Goal: Information Seeking & Learning: Learn about a topic

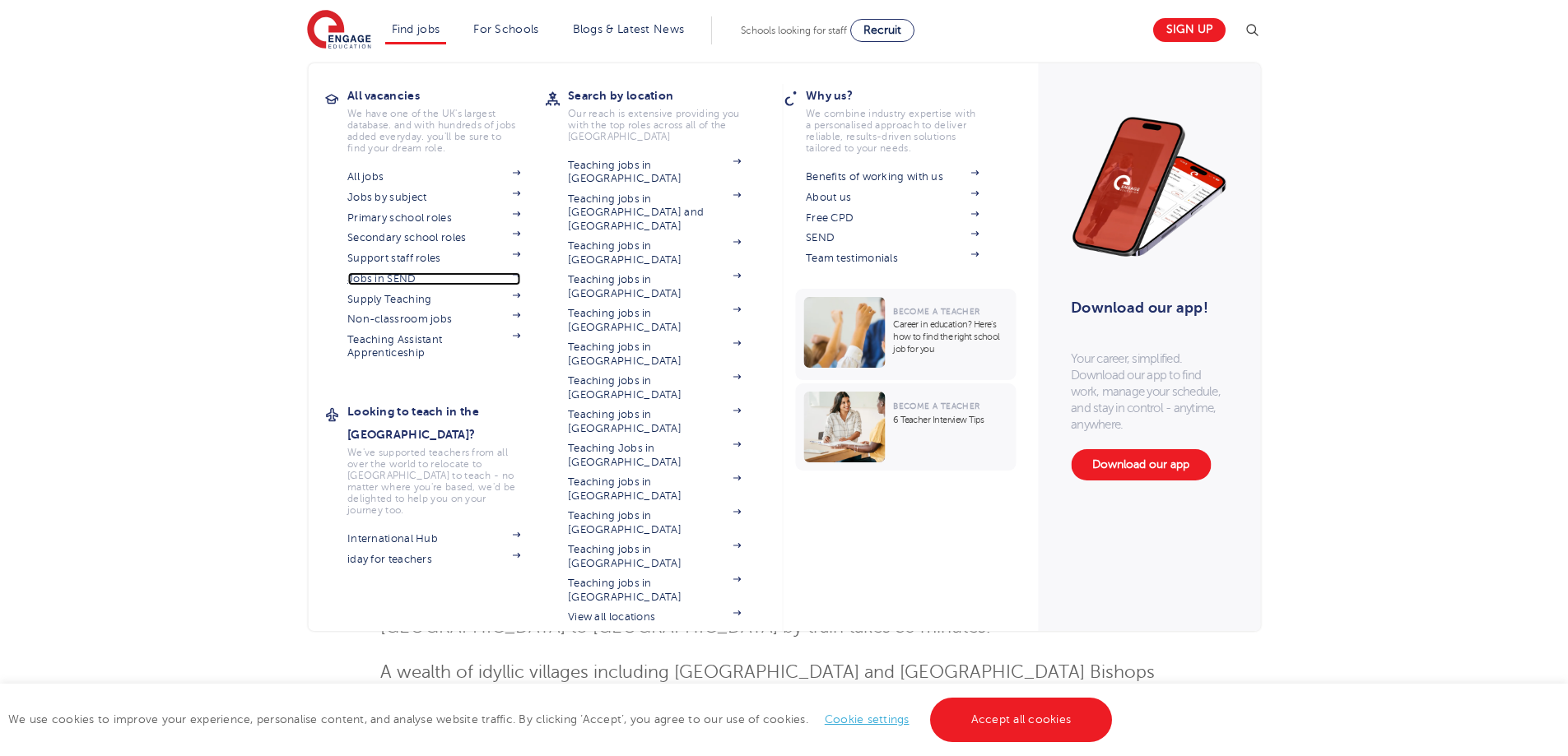
click at [396, 281] on link "Jobs in SEND" at bounding box center [434, 279] width 172 height 13
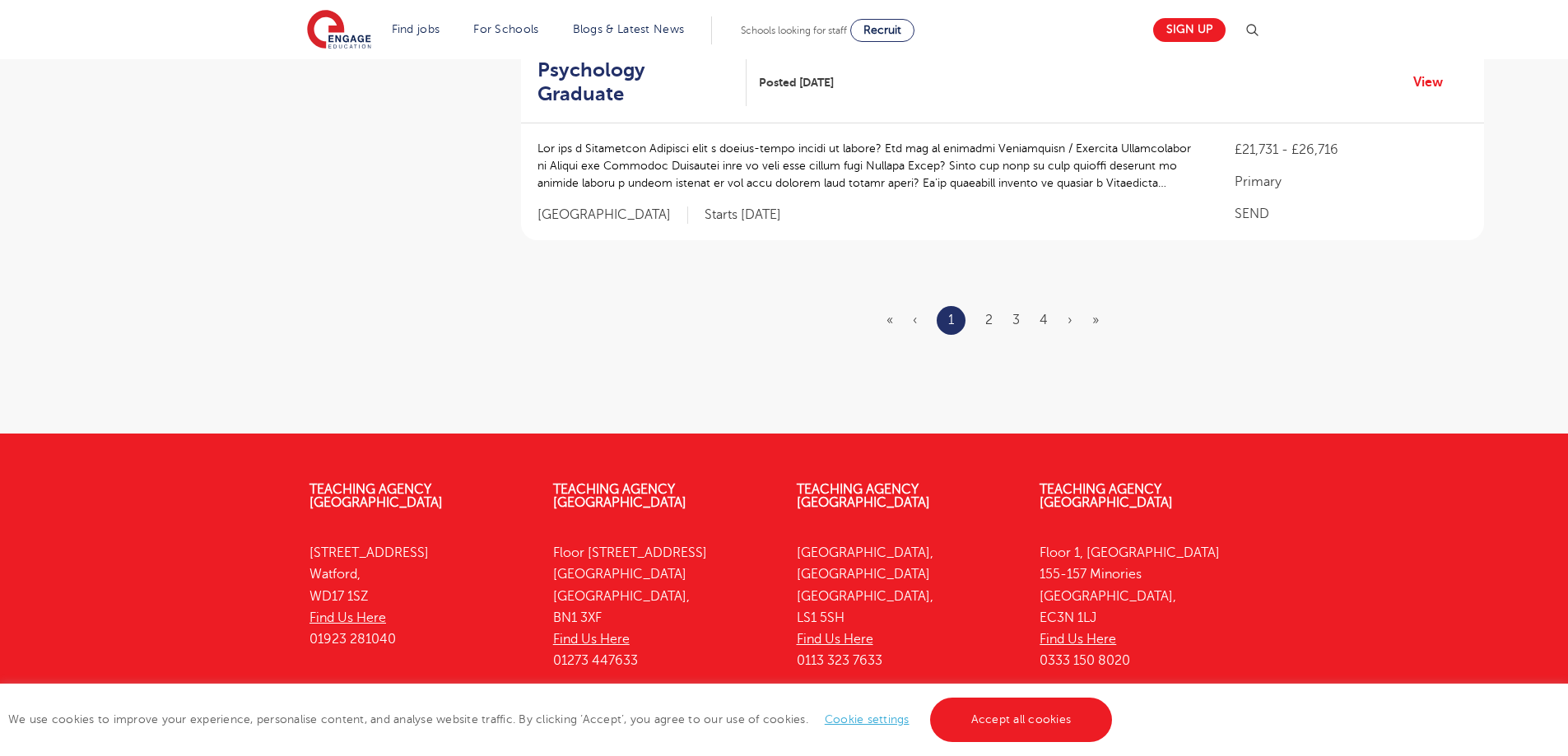
scroll to position [2083, 0]
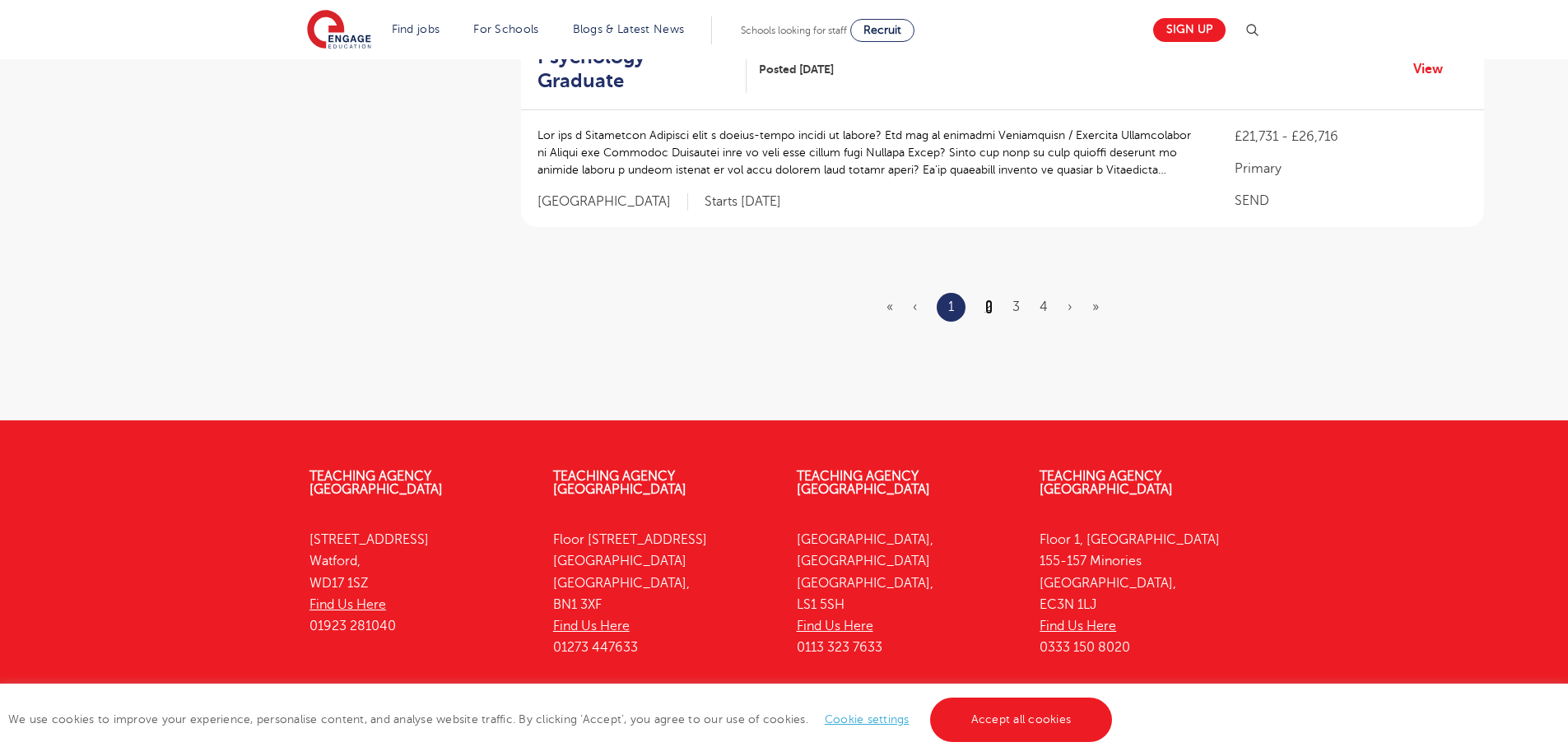
click at [989, 300] on link "2" at bounding box center [990, 307] width 7 height 15
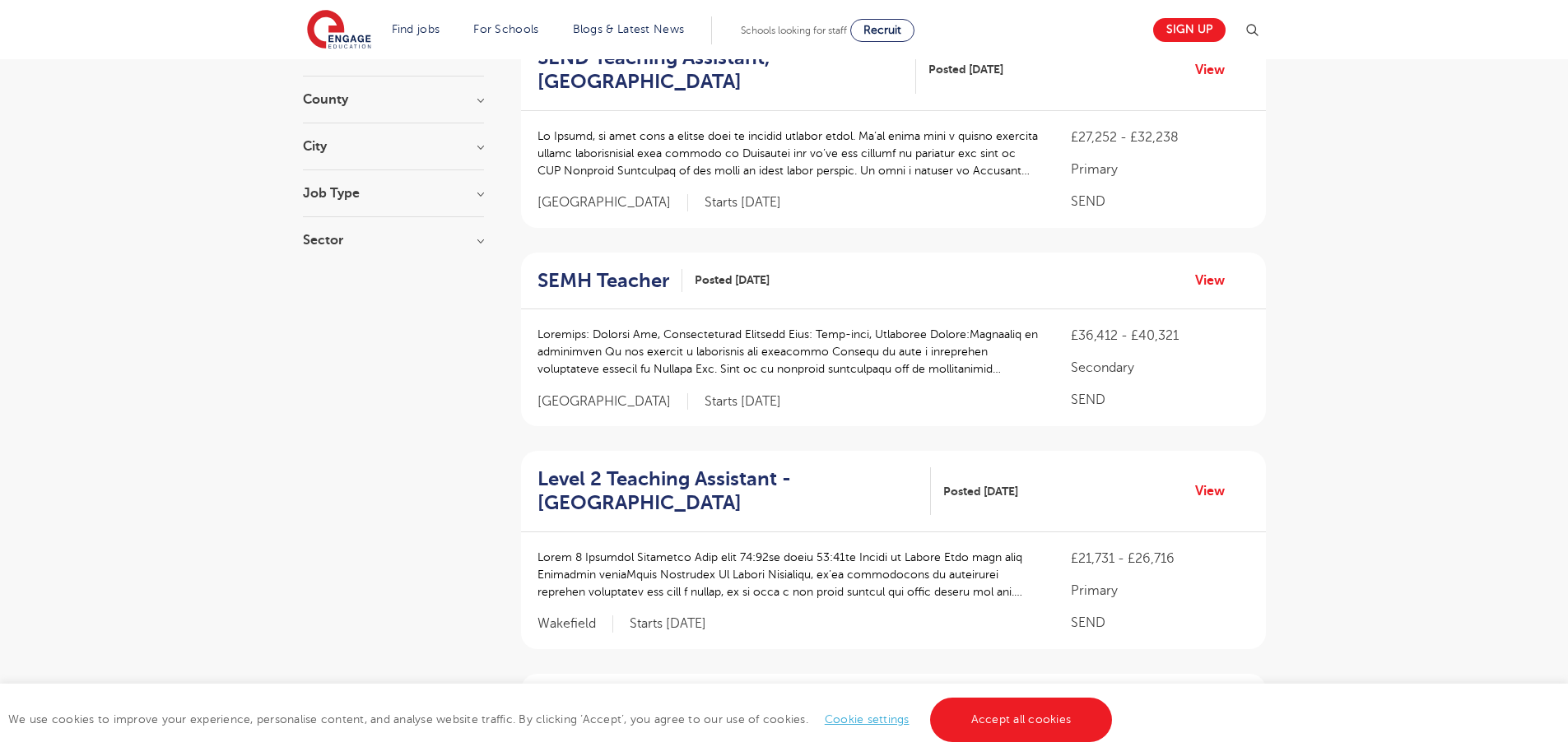
scroll to position [2177, 0]
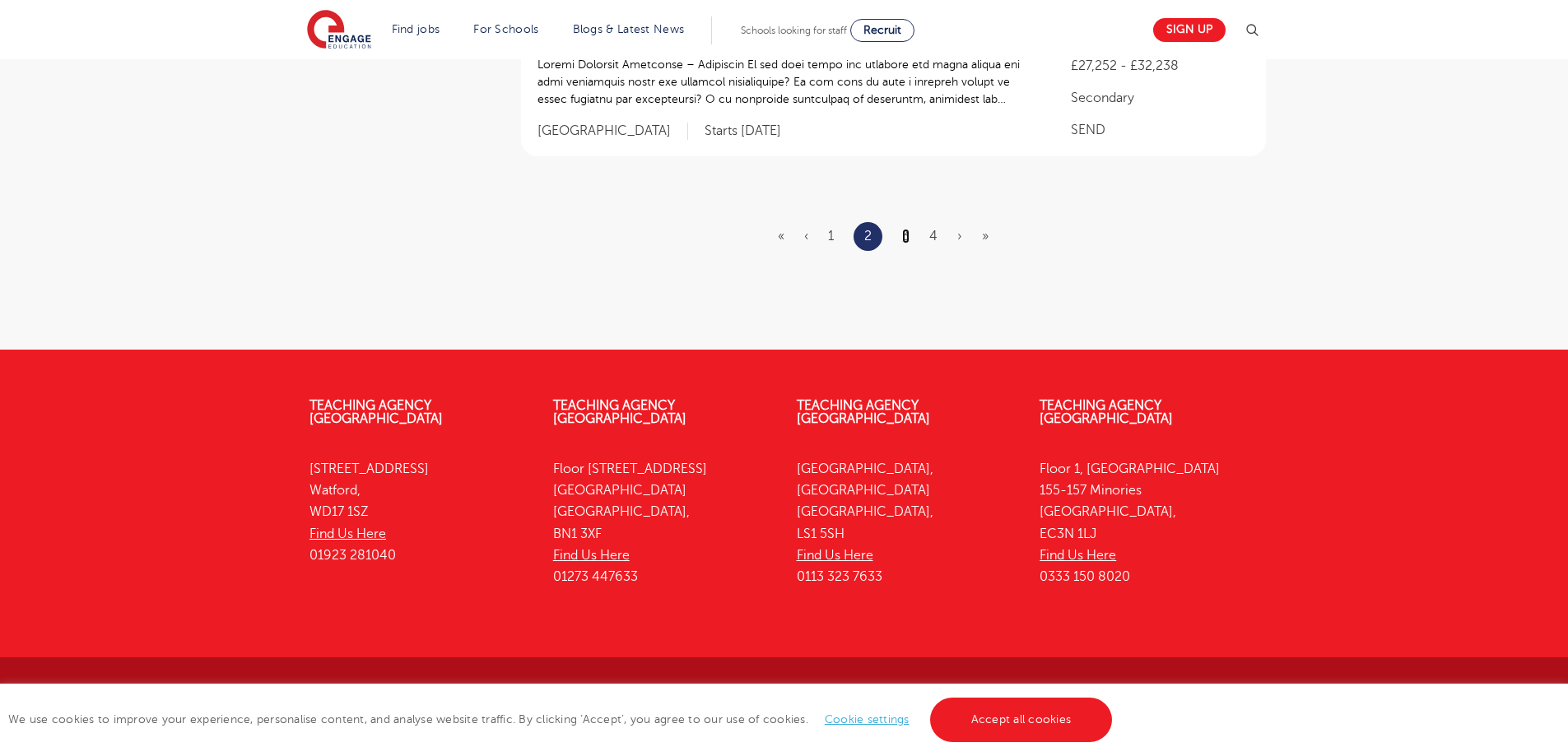
click at [903, 236] on link "3" at bounding box center [906, 236] width 7 height 15
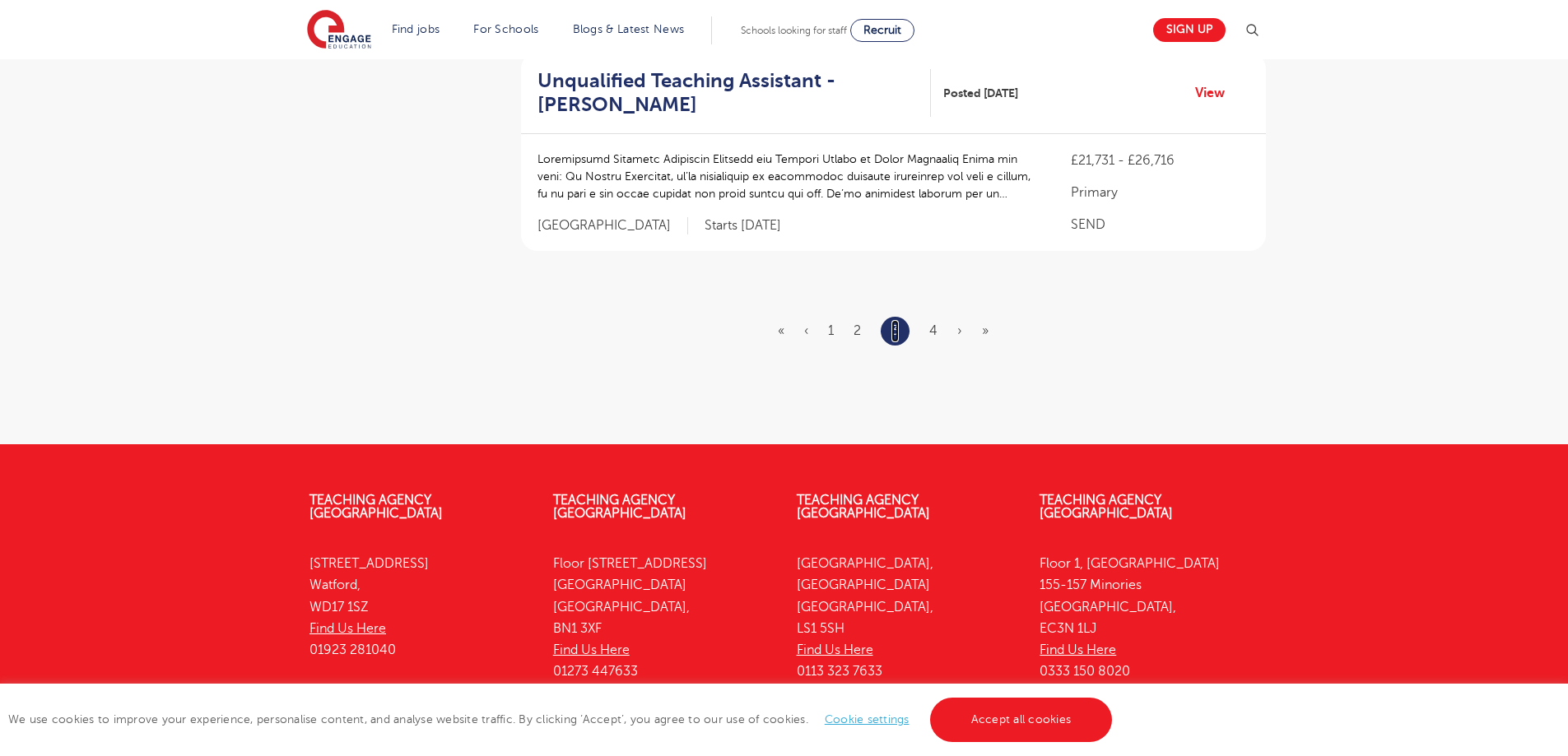
scroll to position [0, 0]
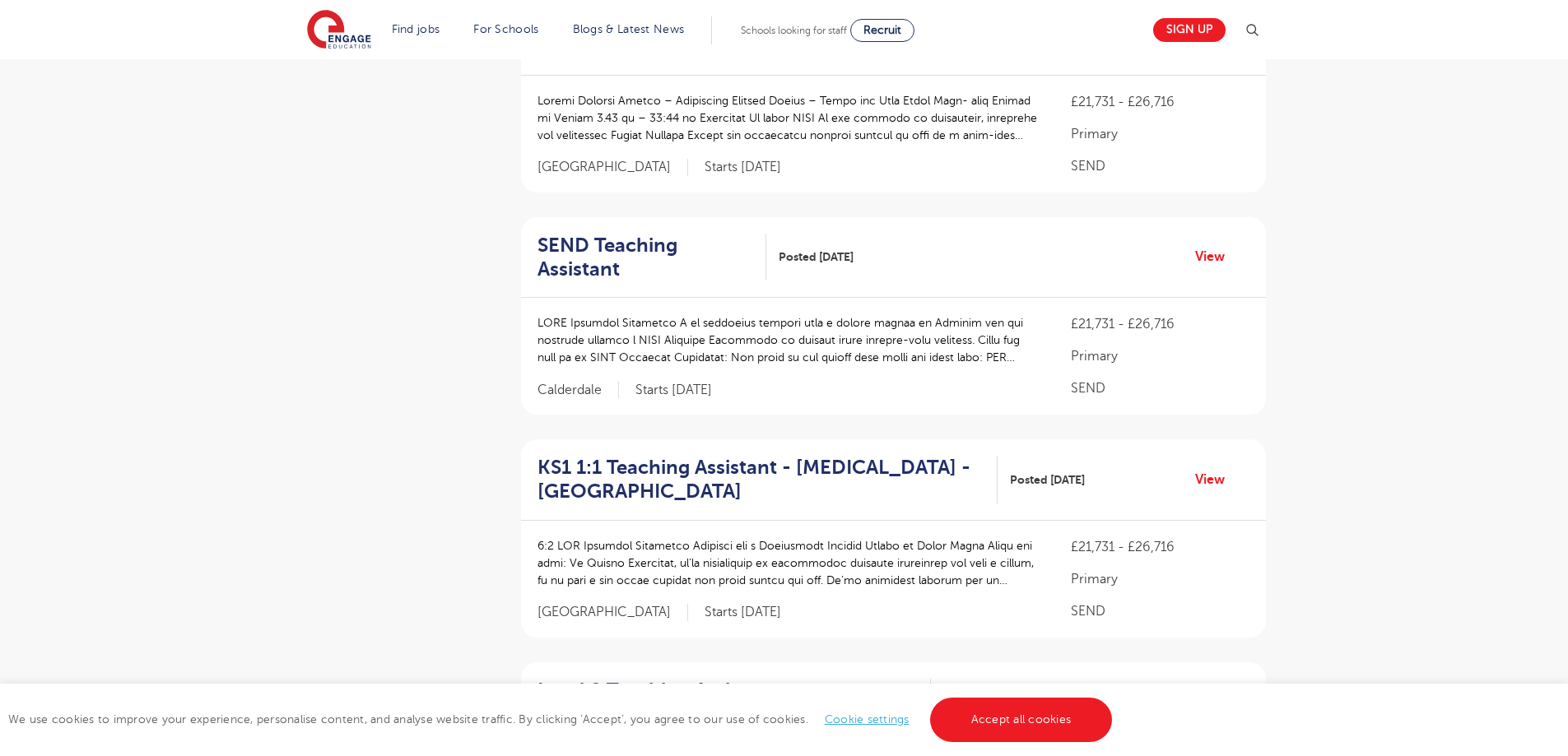
scroll to position [2247, 0]
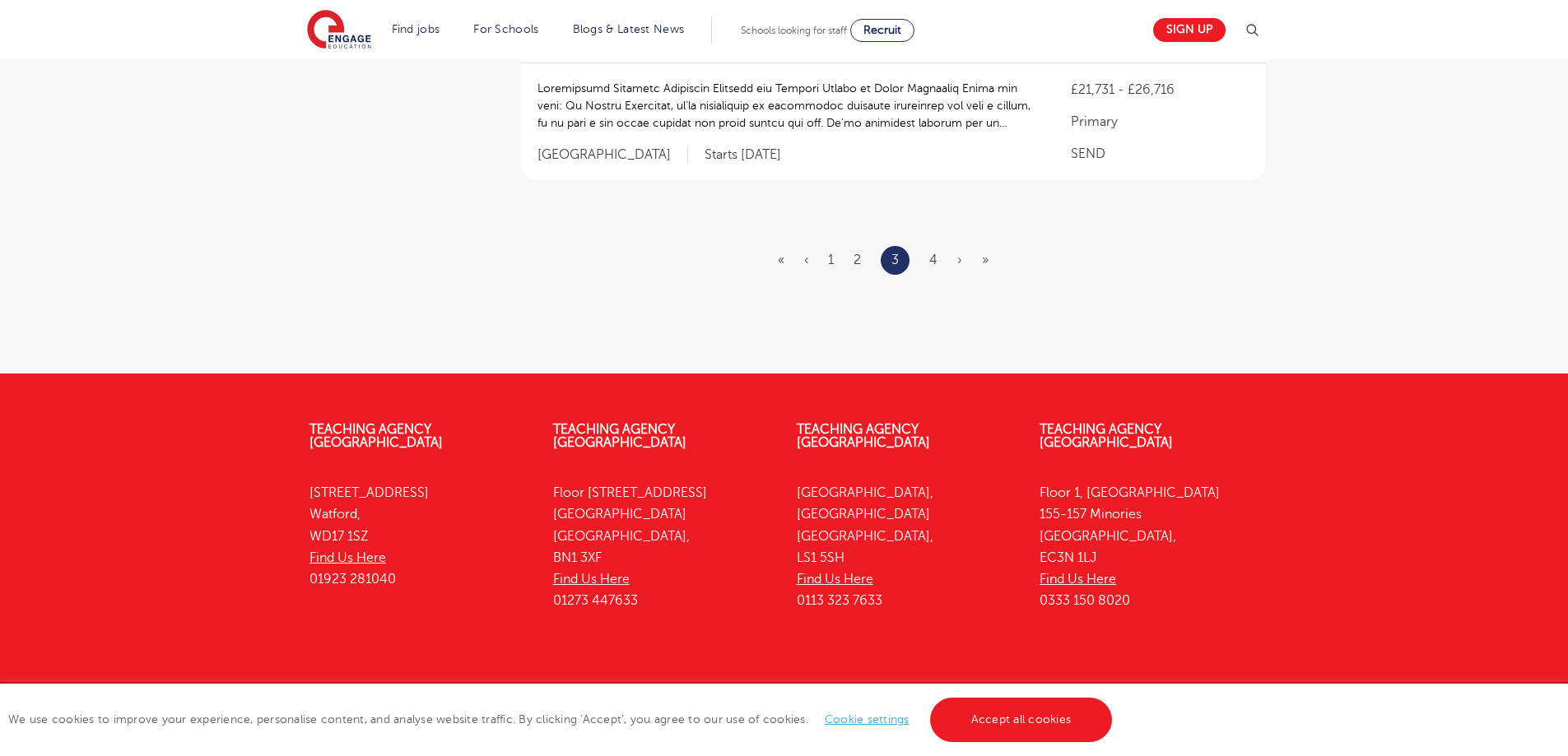
click at [938, 246] on ul "« ‹ 1 2 3 4 › »" at bounding box center [893, 260] width 231 height 29
click at [936, 253] on link "4" at bounding box center [933, 260] width 8 height 15
